Goal: Task Accomplishment & Management: Complete application form

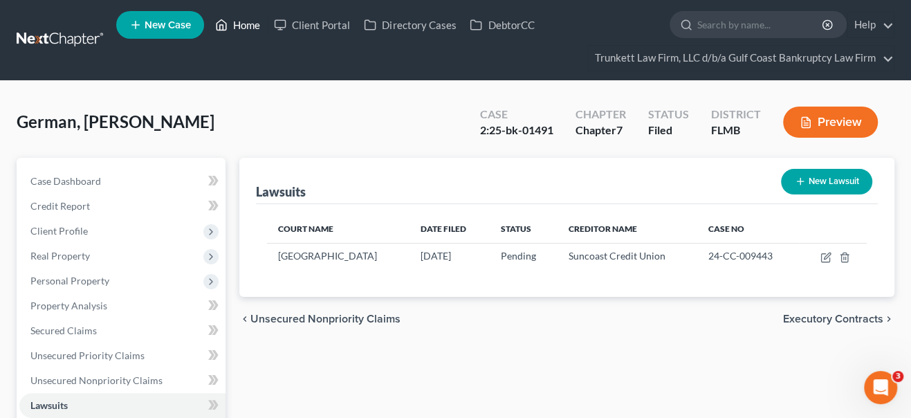
click at [240, 28] on link "Home" at bounding box center [237, 24] width 59 height 25
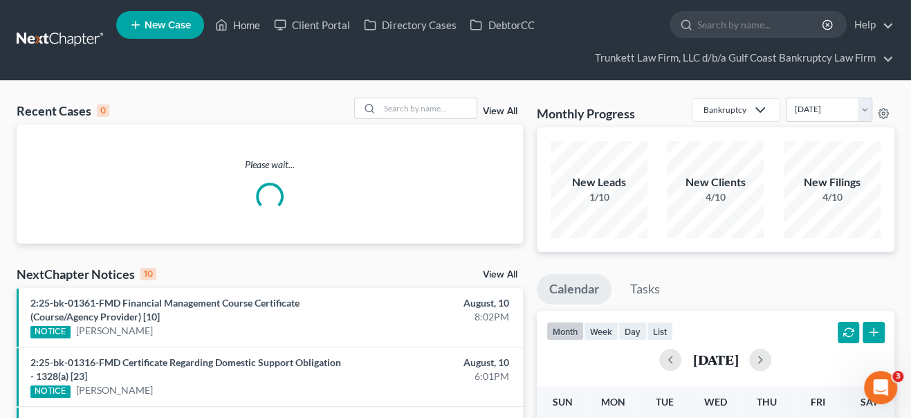
drag, startPoint x: 411, startPoint y: 104, endPoint x: 386, endPoint y: 93, distance: 27.5
click at [411, 105] on input "search" at bounding box center [428, 108] width 97 height 20
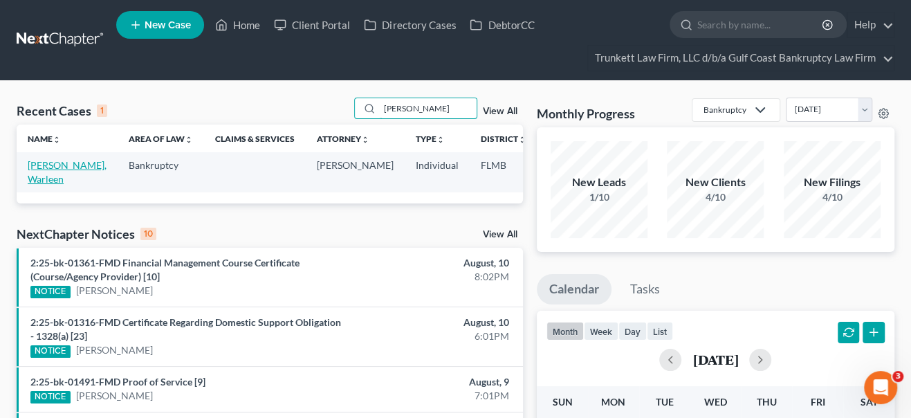
type input "[PERSON_NAME]"
click at [50, 167] on link "[PERSON_NAME], Warleen" at bounding box center [67, 172] width 79 height 26
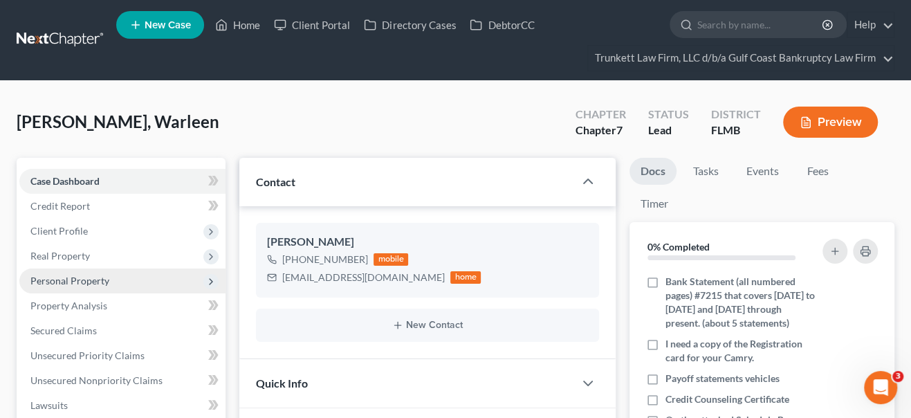
click at [67, 287] on span "Personal Property" at bounding box center [122, 280] width 206 height 25
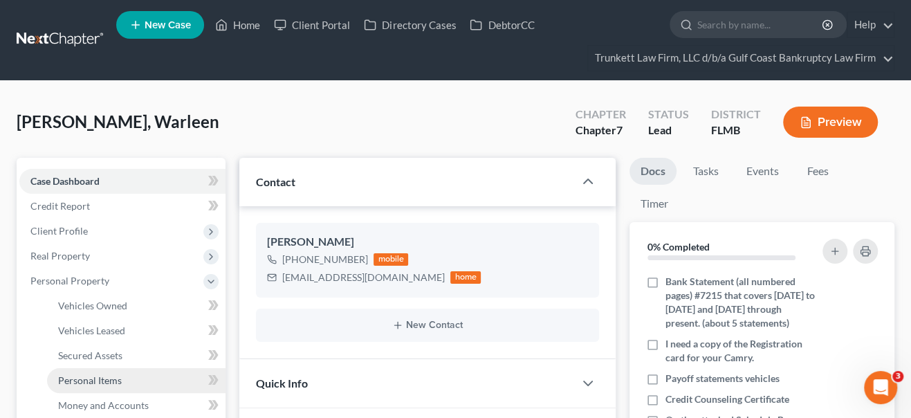
click at [94, 380] on span "Personal Items" at bounding box center [90, 380] width 64 height 12
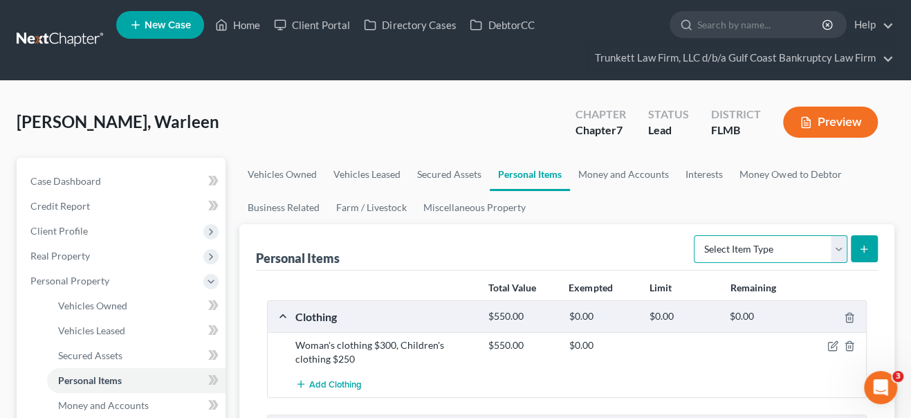
drag, startPoint x: 844, startPoint y: 250, endPoint x: 831, endPoint y: 255, distance: 14.3
click at [844, 250] on select "Select Item Type Clothing Collectibles Of Value Electronics Firearms Household …" at bounding box center [771, 249] width 154 height 28
select select "household_goods"
click at [695, 235] on select "Select Item Type Clothing Collectibles Of Value Electronics Firearms Household …" at bounding box center [771, 249] width 154 height 28
click at [860, 251] on icon "submit" at bounding box center [863, 249] width 11 height 11
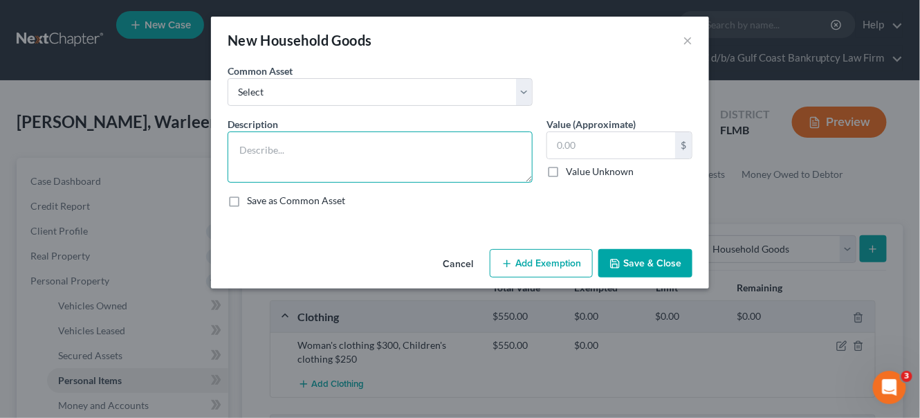
click at [331, 145] on textarea at bounding box center [380, 156] width 305 height 51
type textarea "r"
type textarea "Refrigerator $150, Stove $150, Microwave $50"
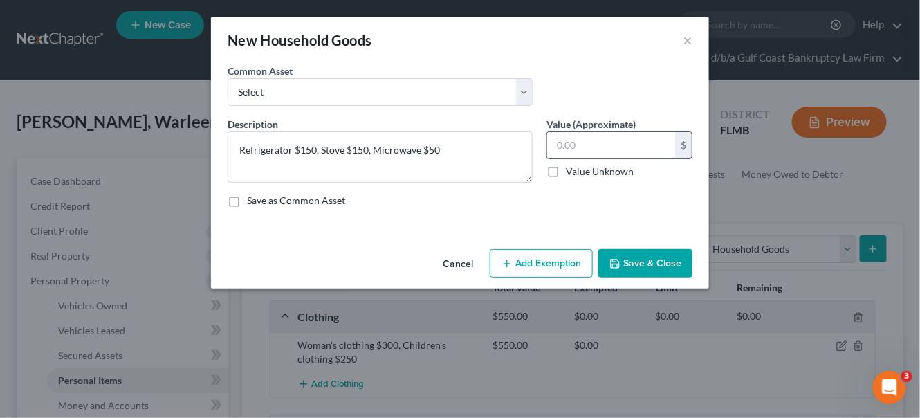
click at [594, 145] on input "text" at bounding box center [611, 145] width 128 height 26
type input "350.00"
click at [664, 269] on button "Save & Close" at bounding box center [645, 263] width 94 height 29
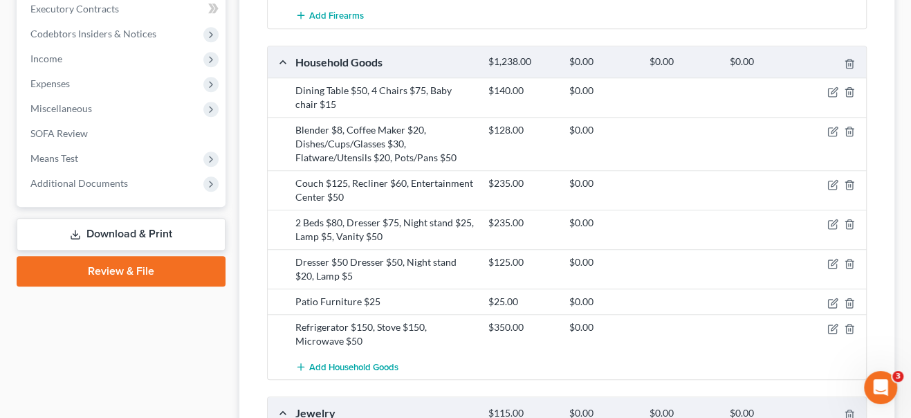
scroll to position [692, 0]
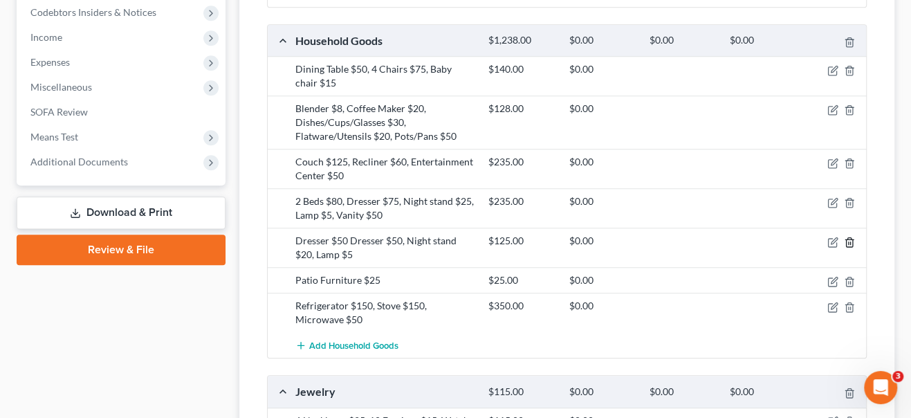
click at [846, 237] on icon "button" at bounding box center [849, 241] width 6 height 9
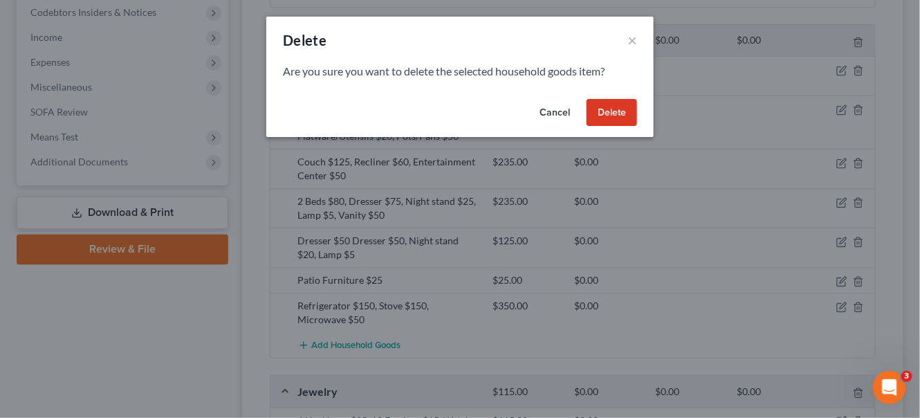
click at [614, 113] on button "Delete" at bounding box center [612, 113] width 50 height 28
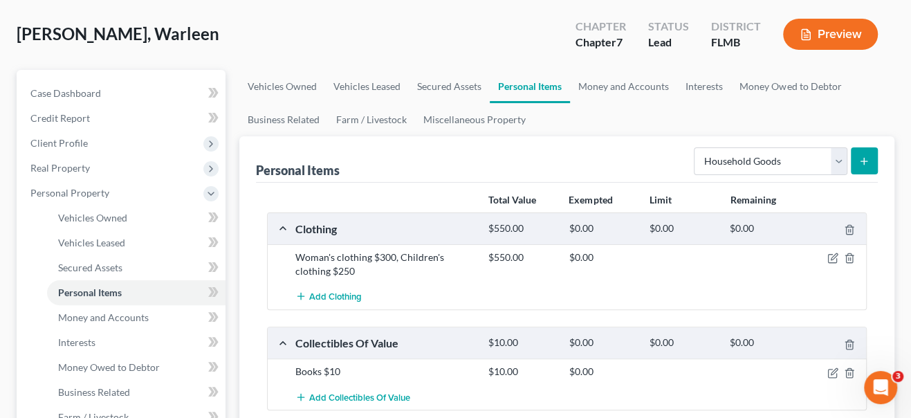
scroll to position [0, 0]
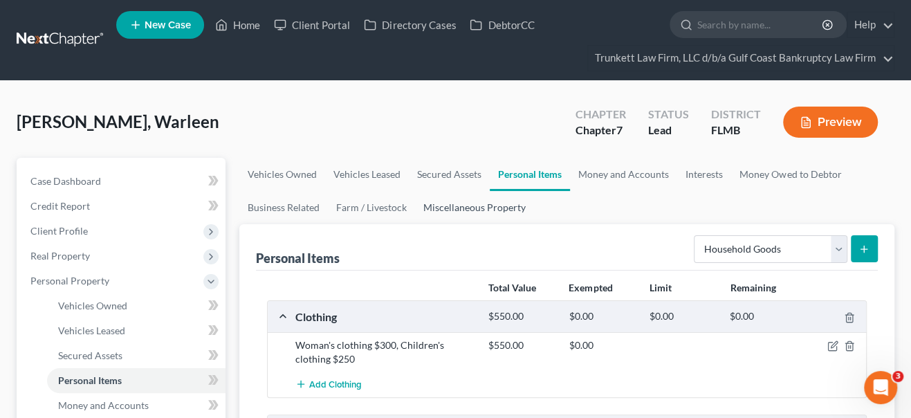
click at [487, 209] on link "Miscellaneous Property" at bounding box center [474, 207] width 119 height 33
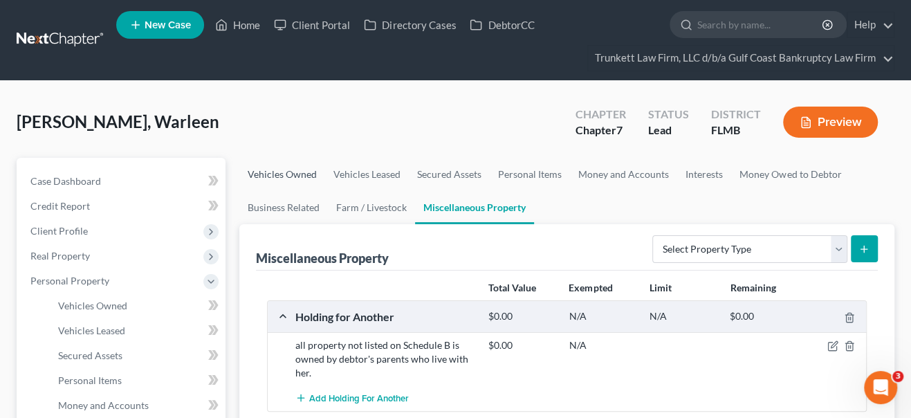
click at [300, 176] on link "Vehicles Owned" at bounding box center [282, 174] width 86 height 33
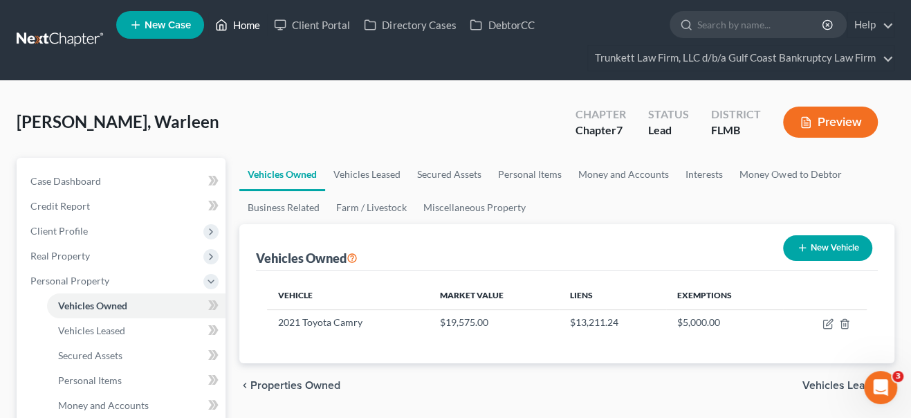
click at [250, 24] on link "Home" at bounding box center [237, 24] width 59 height 25
